Goal: Task Accomplishment & Management: Manage account settings

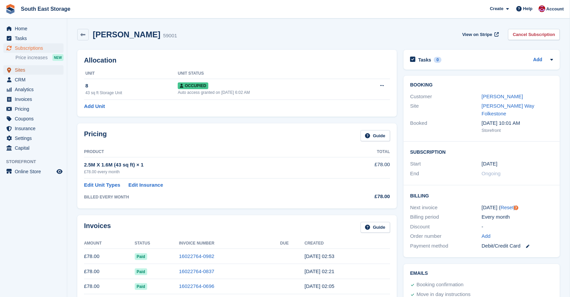
click at [21, 70] on span "Sites" at bounding box center [35, 69] width 40 height 9
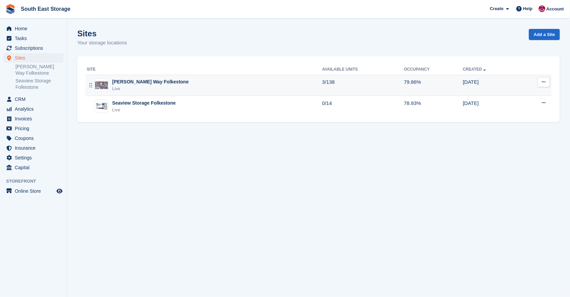
click at [139, 80] on div "[PERSON_NAME] Way Folkestone" at bounding box center [150, 81] width 76 height 7
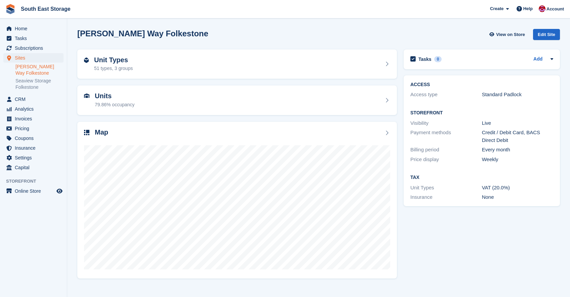
click at [113, 91] on div "Units 79.86% occupancy" at bounding box center [236, 100] width 319 height 30
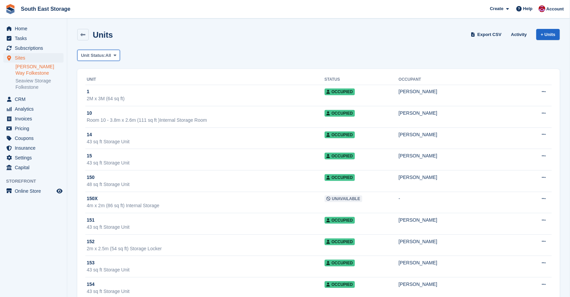
click at [117, 58] on button "Unit Status: All" at bounding box center [98, 55] width 43 height 11
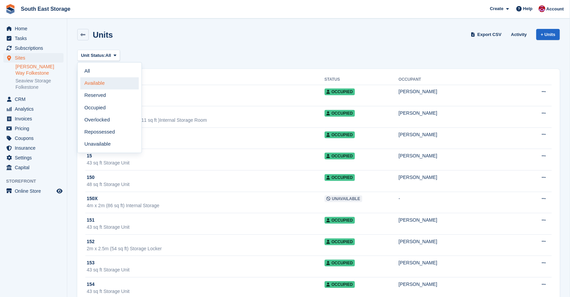
click at [98, 82] on link "Available" at bounding box center [109, 83] width 58 height 12
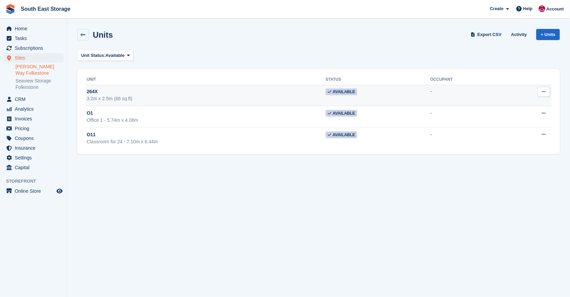
click at [116, 96] on div "3.2m x 2.5m (86 sq ft)" at bounding box center [206, 98] width 239 height 7
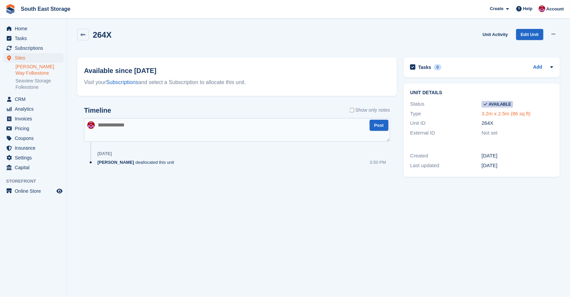
click at [504, 115] on link "3.2m x 2.5m (86 sq ft)" at bounding box center [505, 114] width 49 height 6
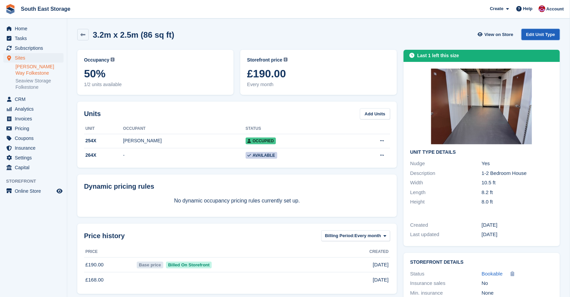
click at [542, 33] on link "Edit Unit Type" at bounding box center [540, 34] width 38 height 11
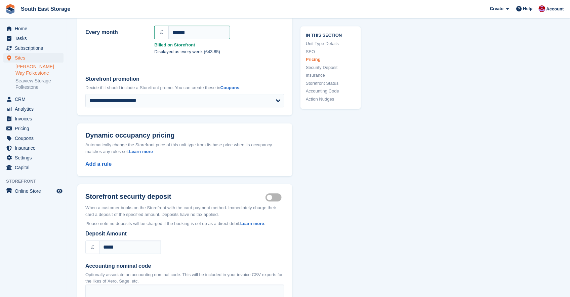
scroll to position [535, 0]
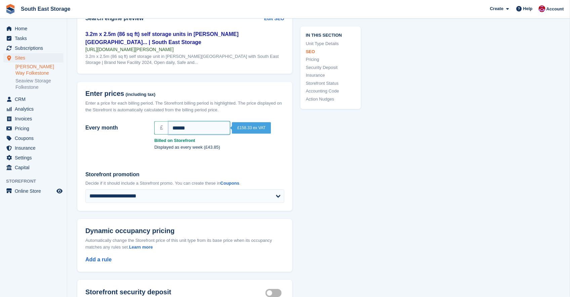
click at [204, 125] on input "******" at bounding box center [199, 127] width 62 height 13
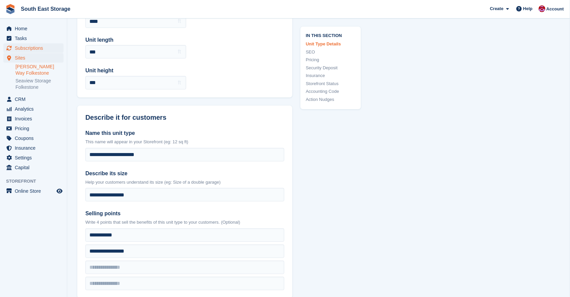
scroll to position [0, 0]
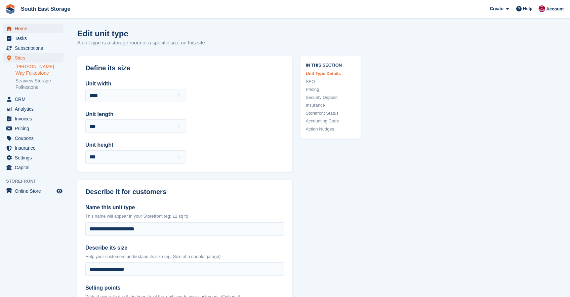
click at [16, 25] on span "Home" at bounding box center [35, 28] width 40 height 9
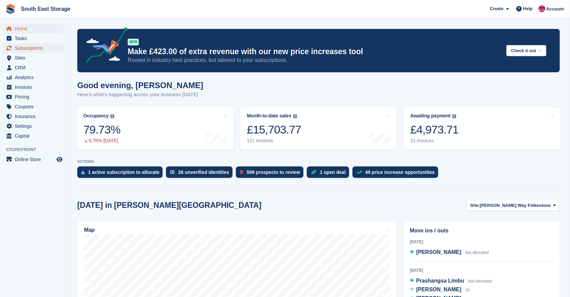
click at [23, 46] on span "Subscriptions" at bounding box center [35, 47] width 40 height 9
